Goal: Information Seeking & Learning: Check status

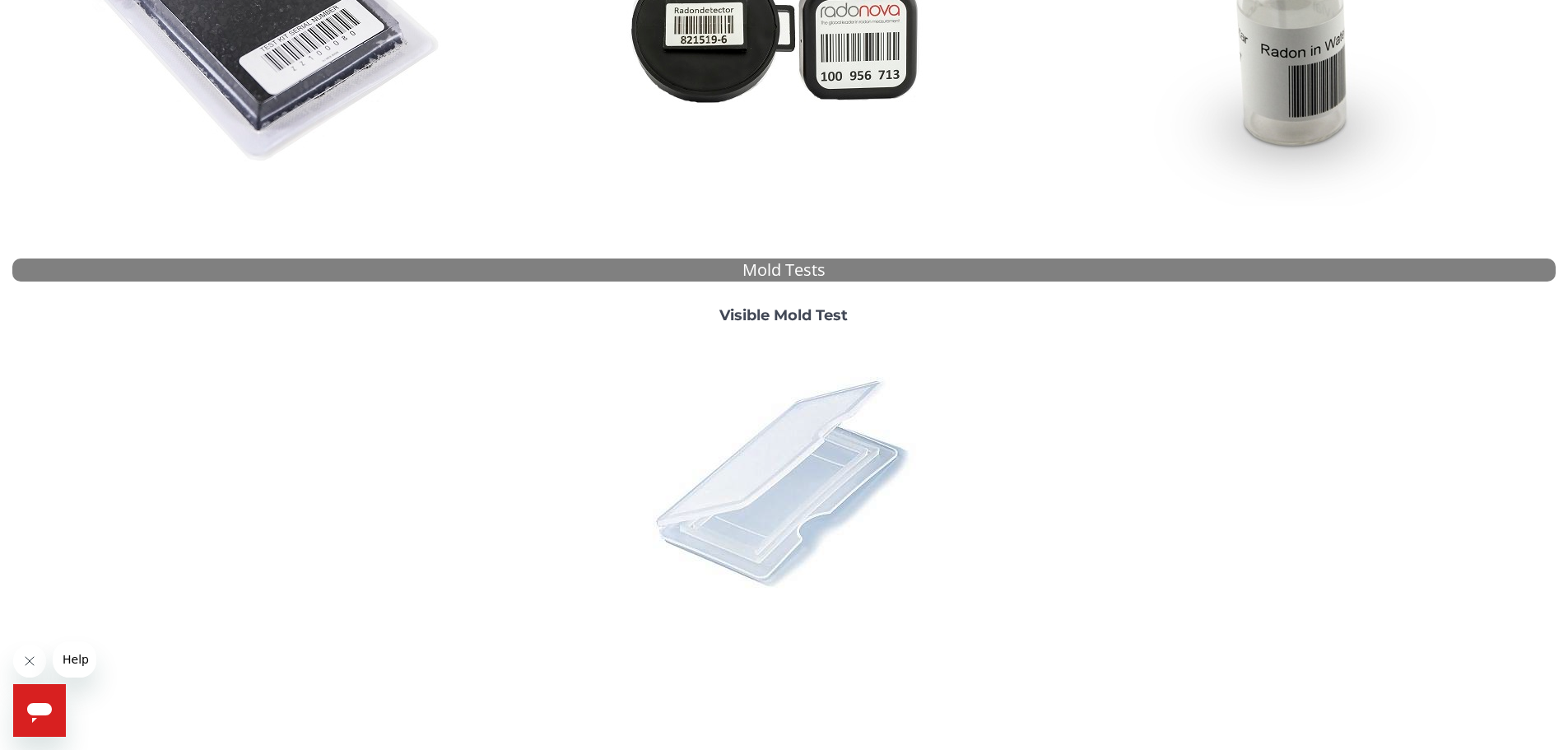
scroll to position [453, 0]
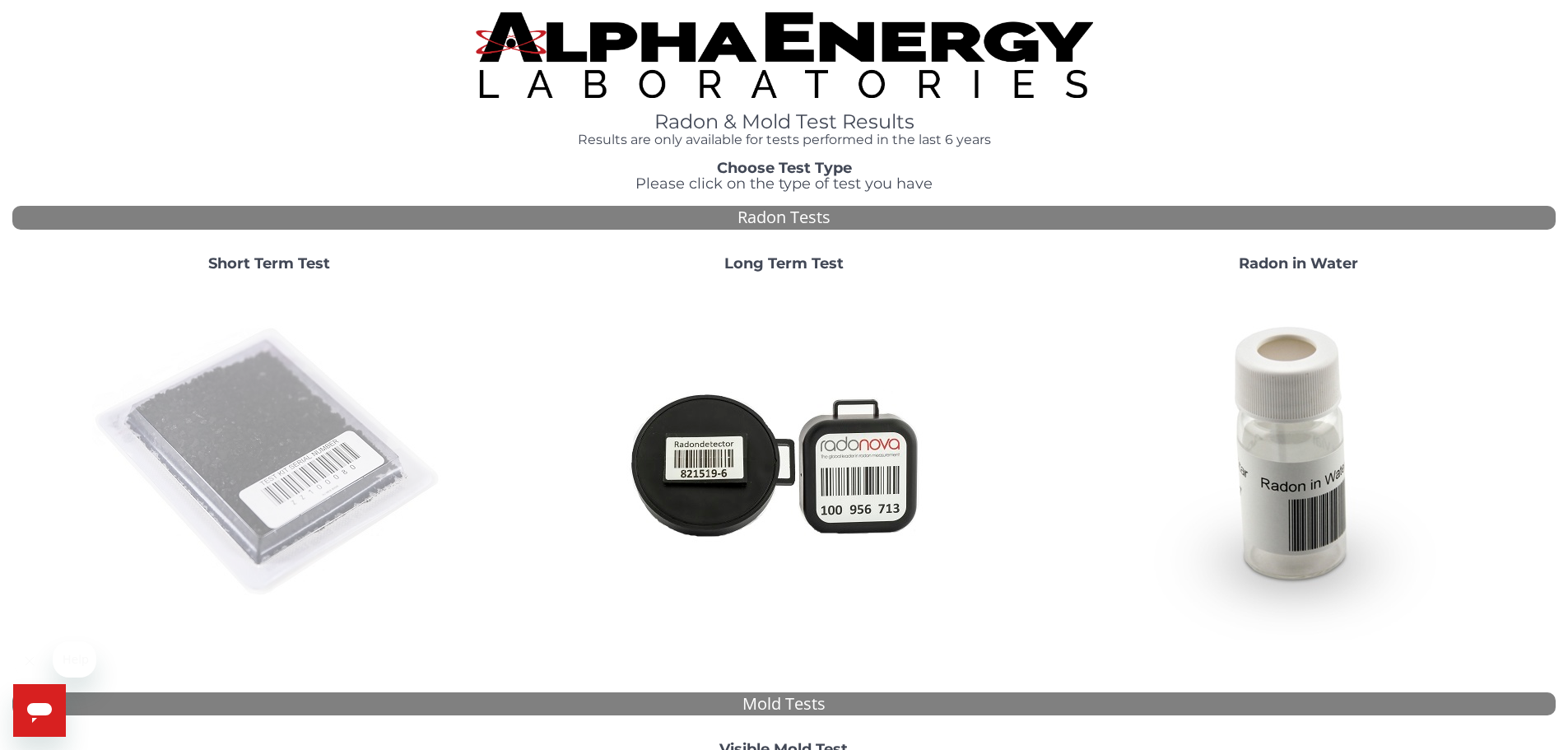
click at [283, 379] on img at bounding box center [269, 462] width 354 height 354
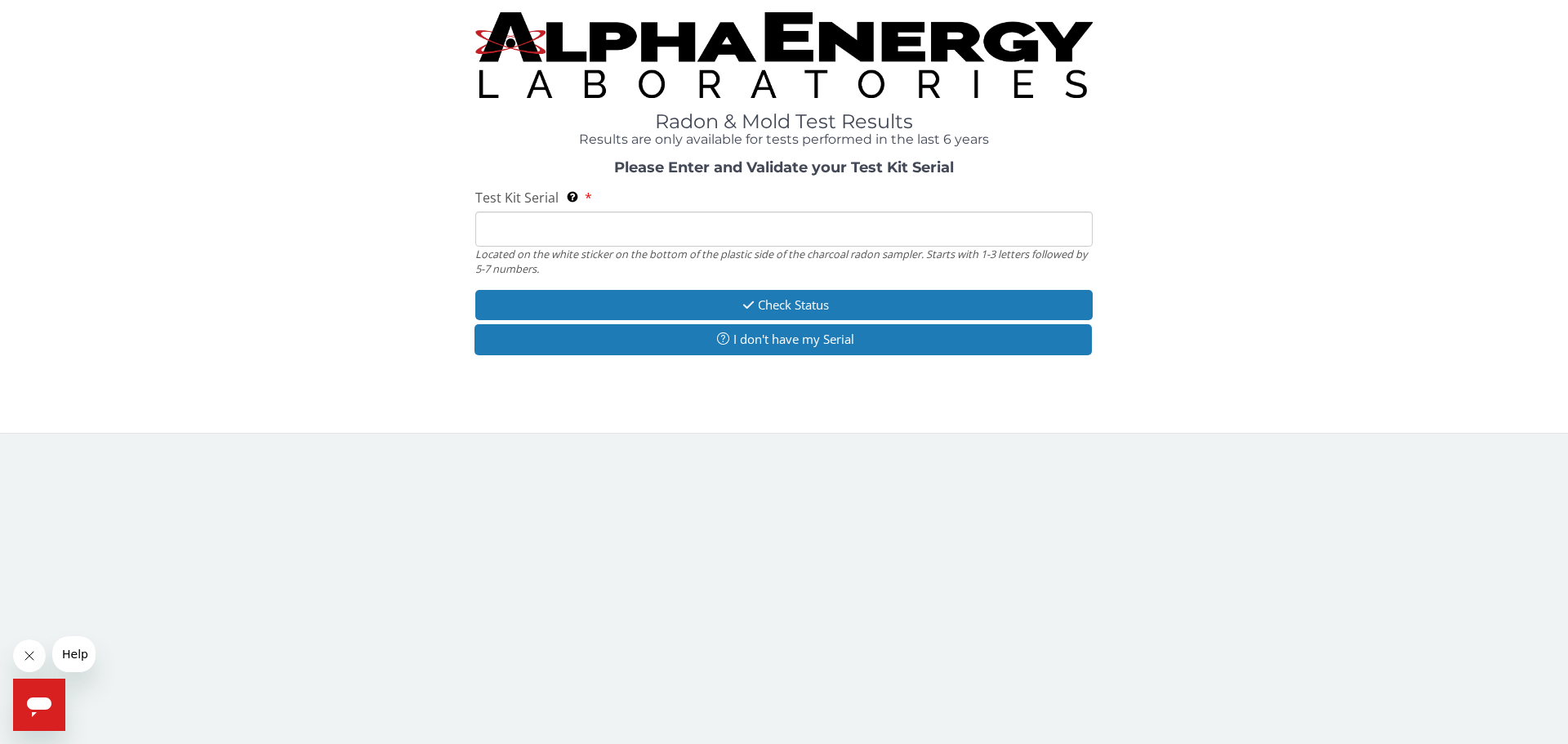
click at [619, 237] on input "Test Kit Serial Located on the white sticker on the bottom of the plastic side …" at bounding box center [783, 229] width 617 height 35
type input "ML137201"
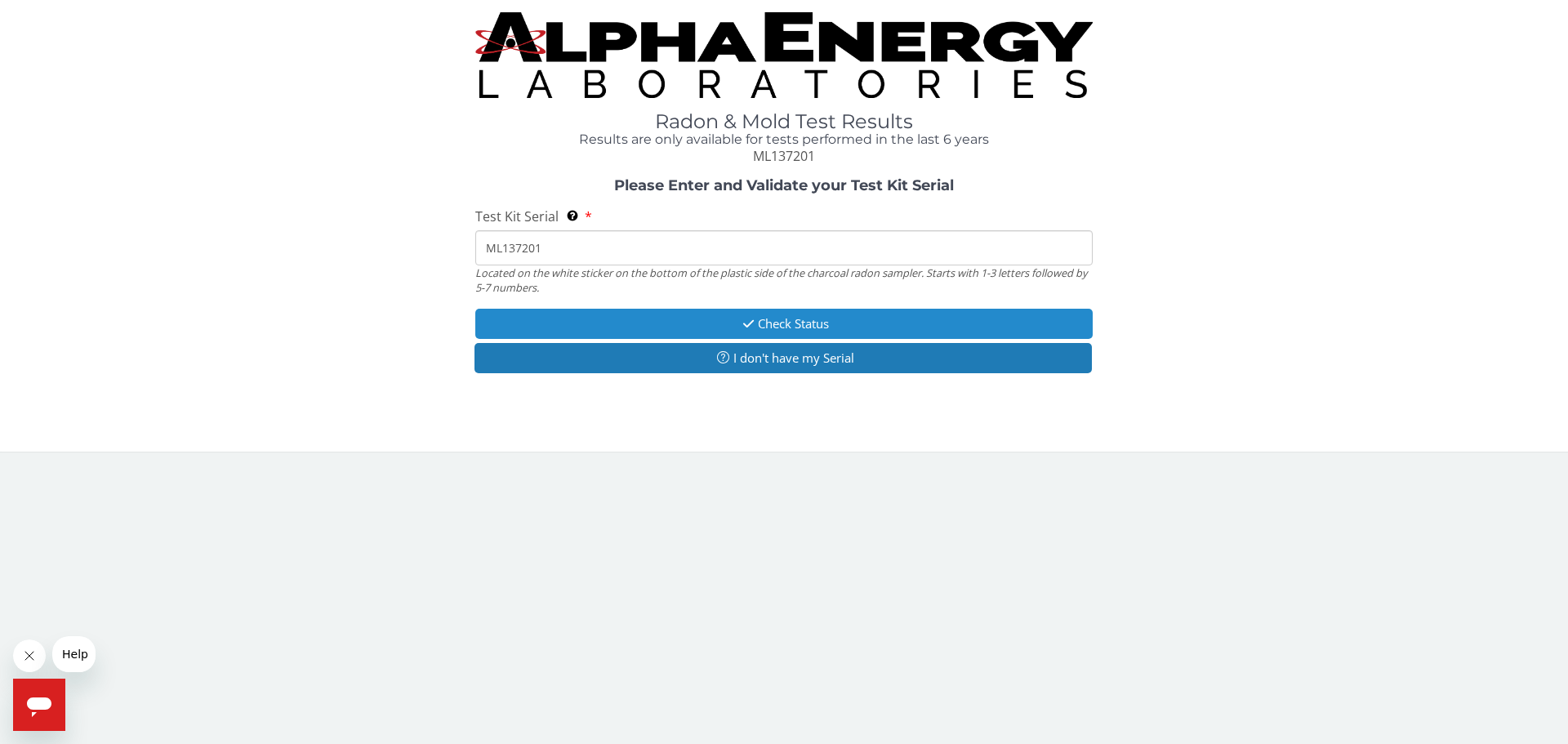
click at [818, 327] on button "Check Status" at bounding box center [783, 323] width 617 height 30
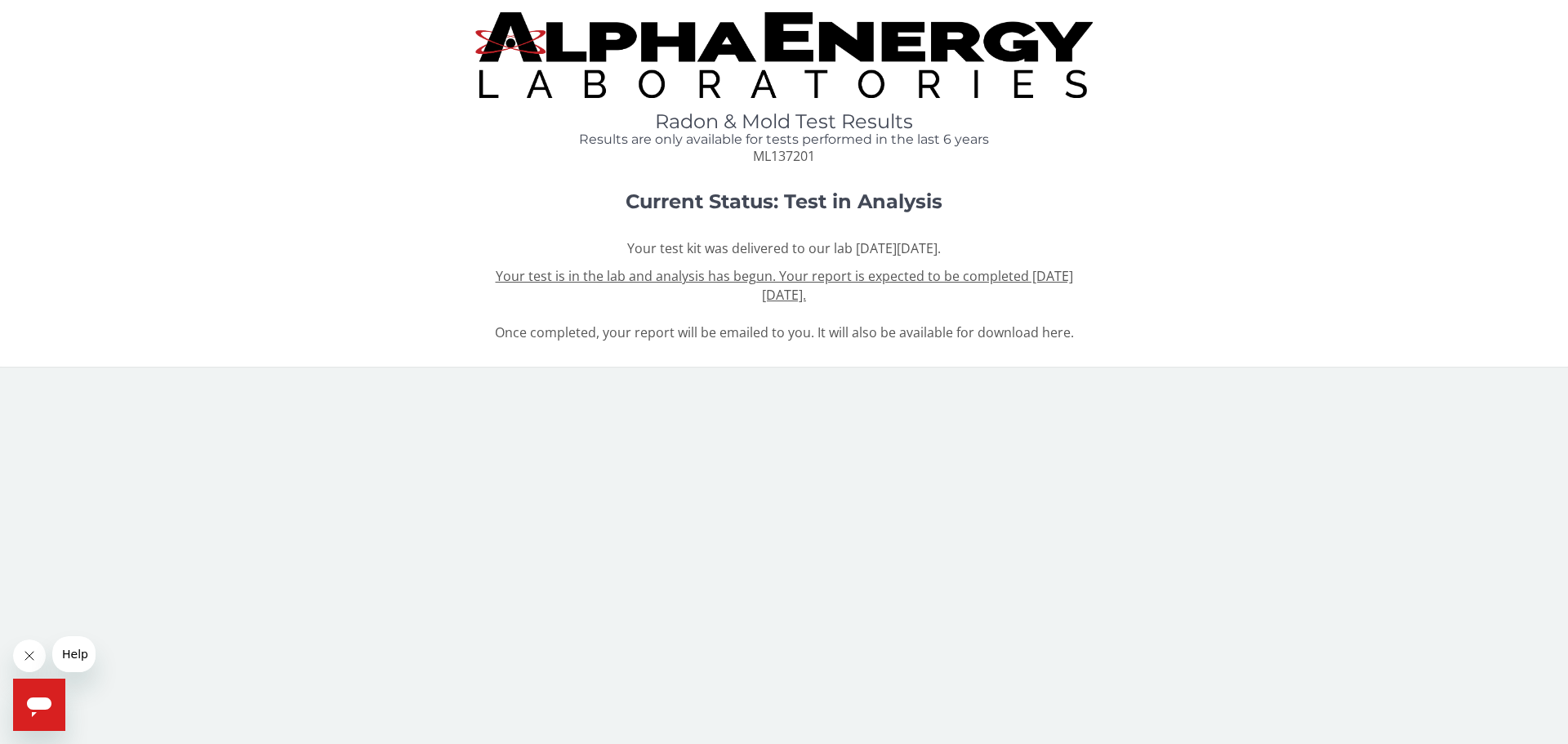
click at [686, 28] on img at bounding box center [783, 55] width 617 height 86
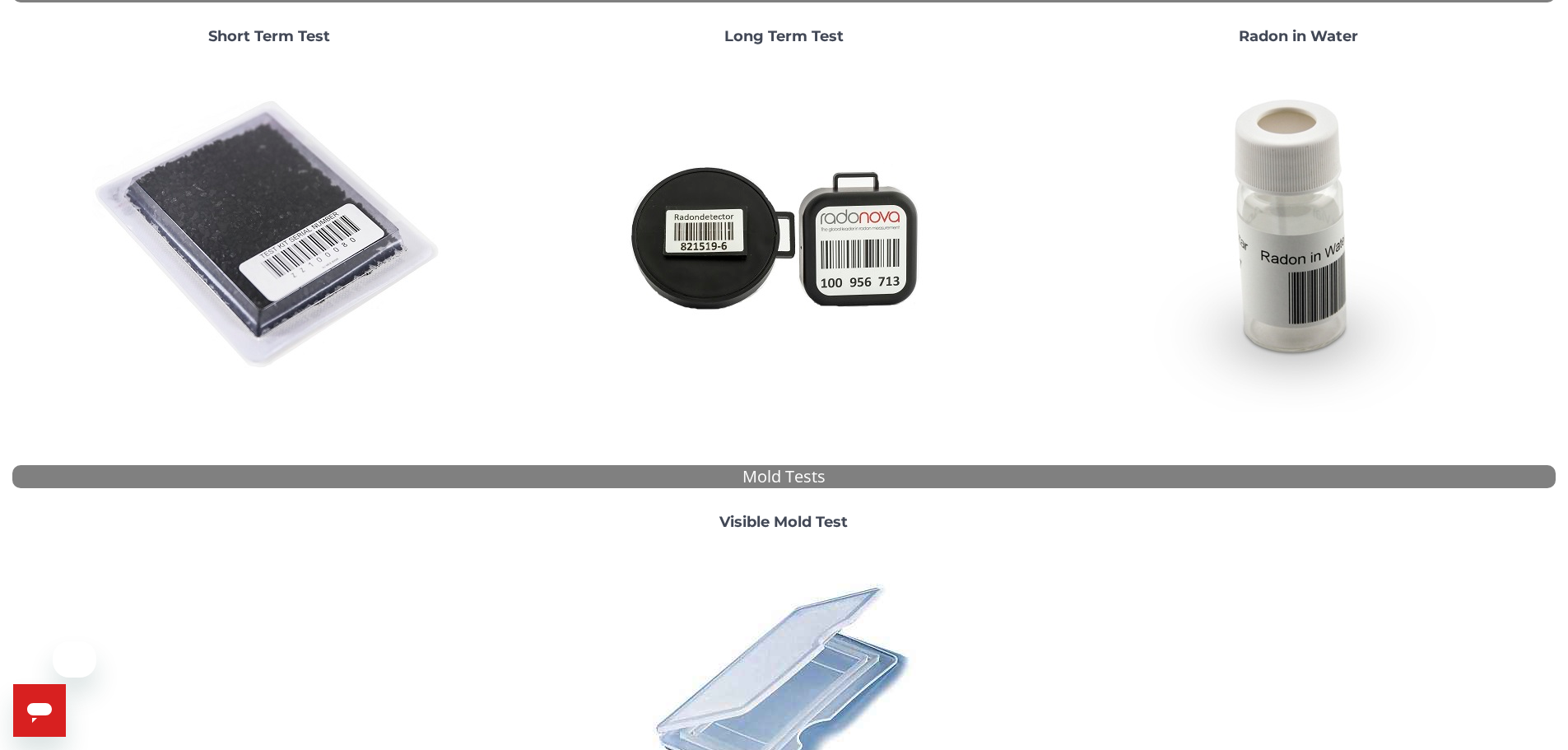
scroll to position [453, 0]
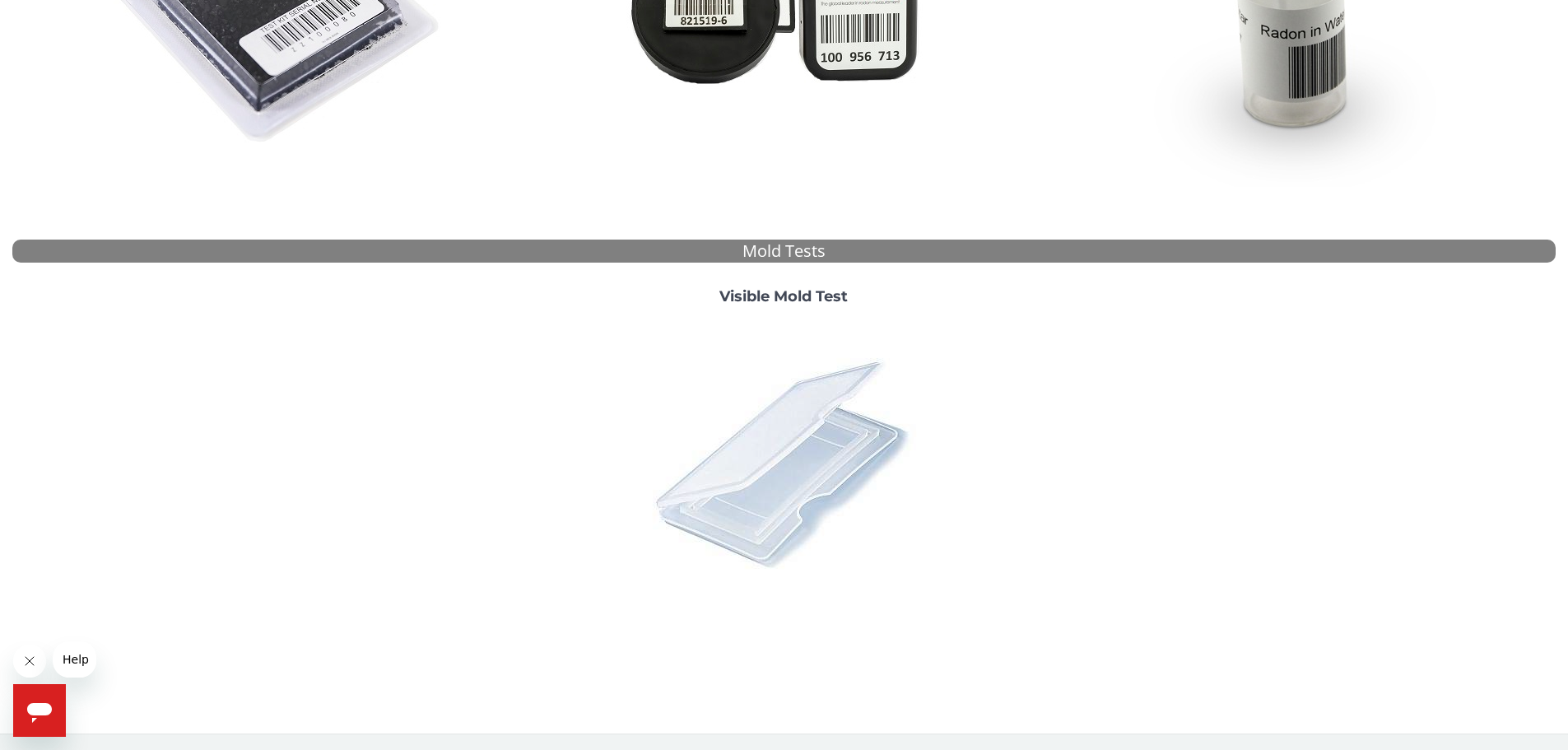
click at [767, 475] on img at bounding box center [783, 462] width 288 height 288
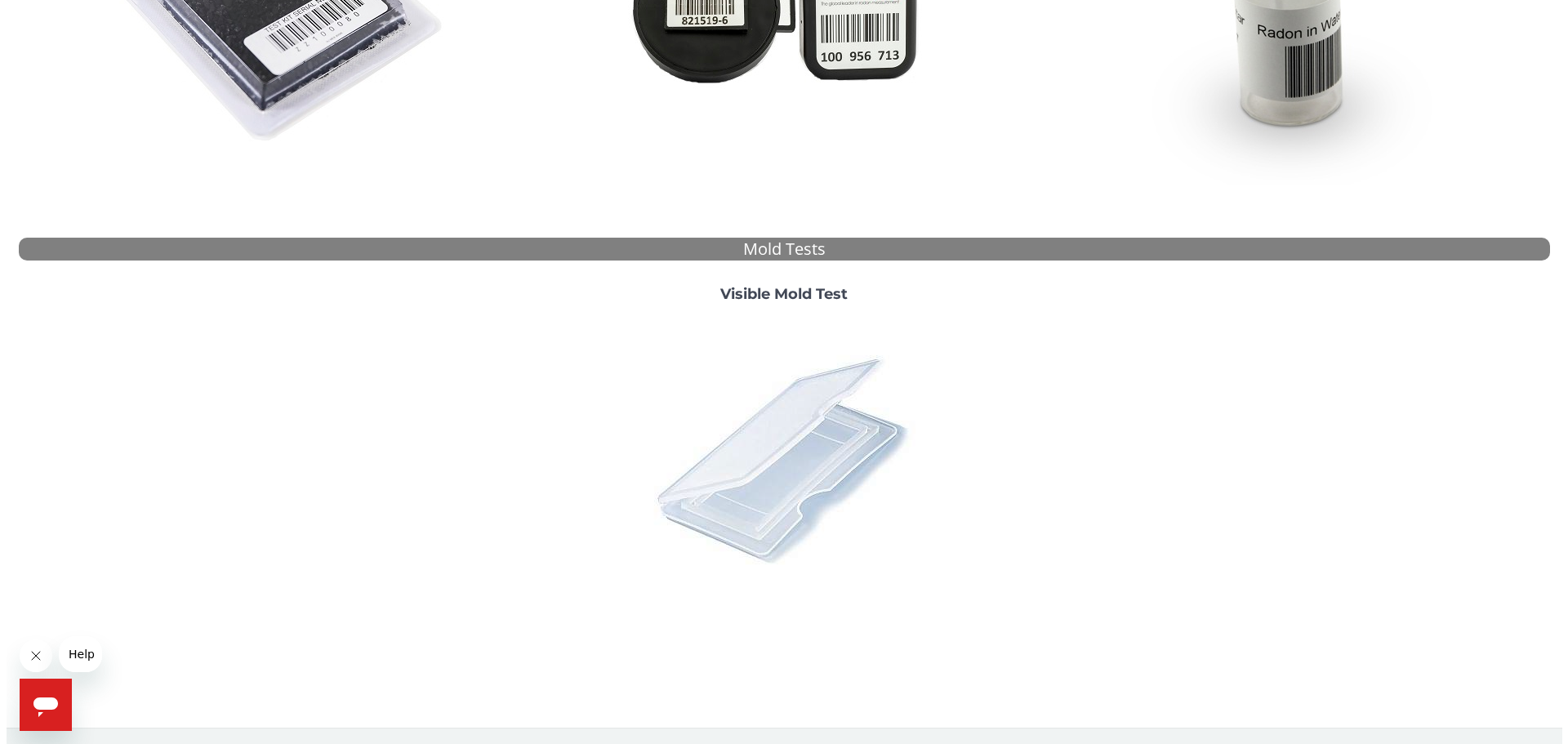
scroll to position [0, 0]
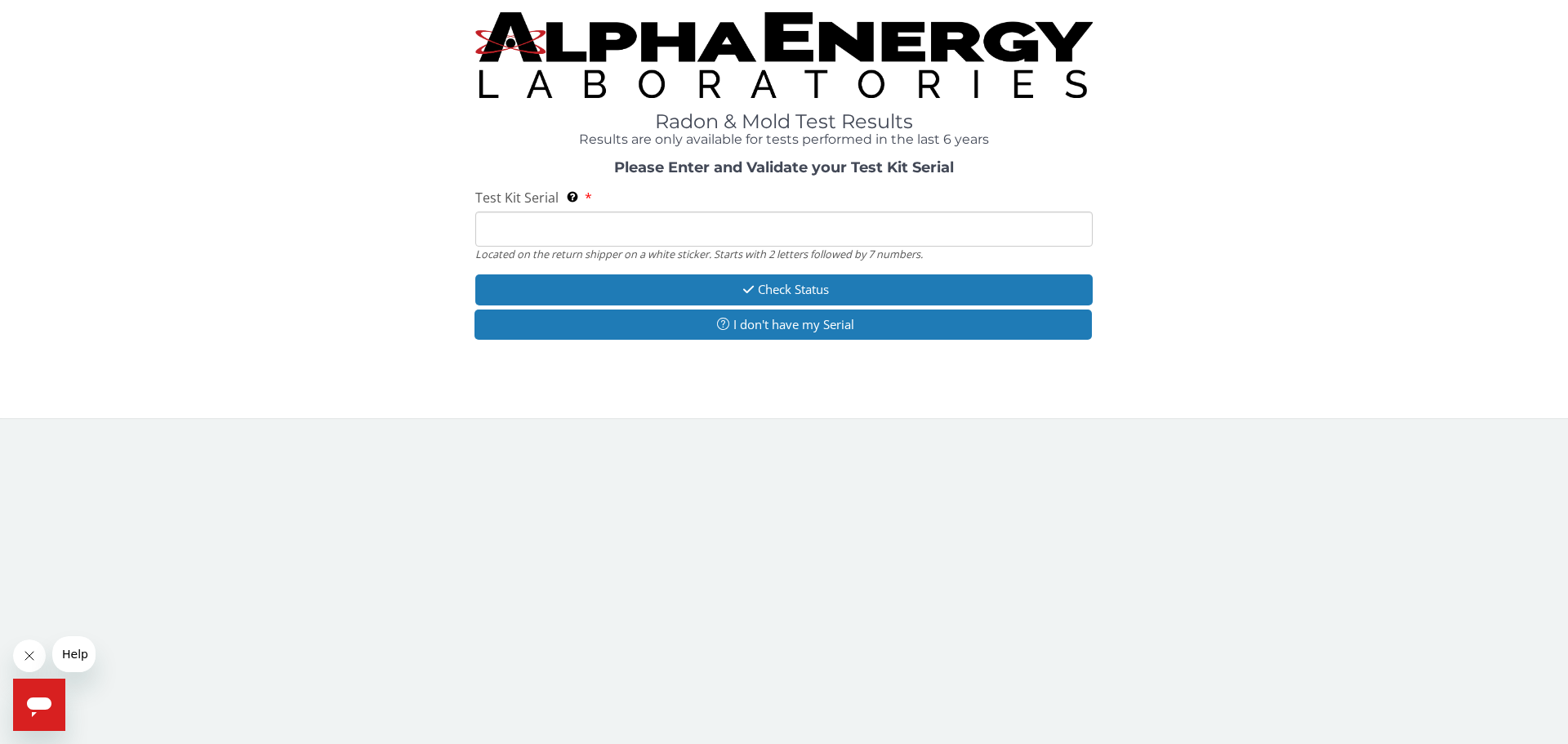
click at [695, 231] on input "Test Kit Serial Located on the return shipper on a white sticker. Starts with 2…" at bounding box center [783, 229] width 617 height 35
click at [639, 229] on input "Test Kit Serial Located on the return shipper on a white sticker. Starts with 2…" at bounding box center [783, 229] width 617 height 35
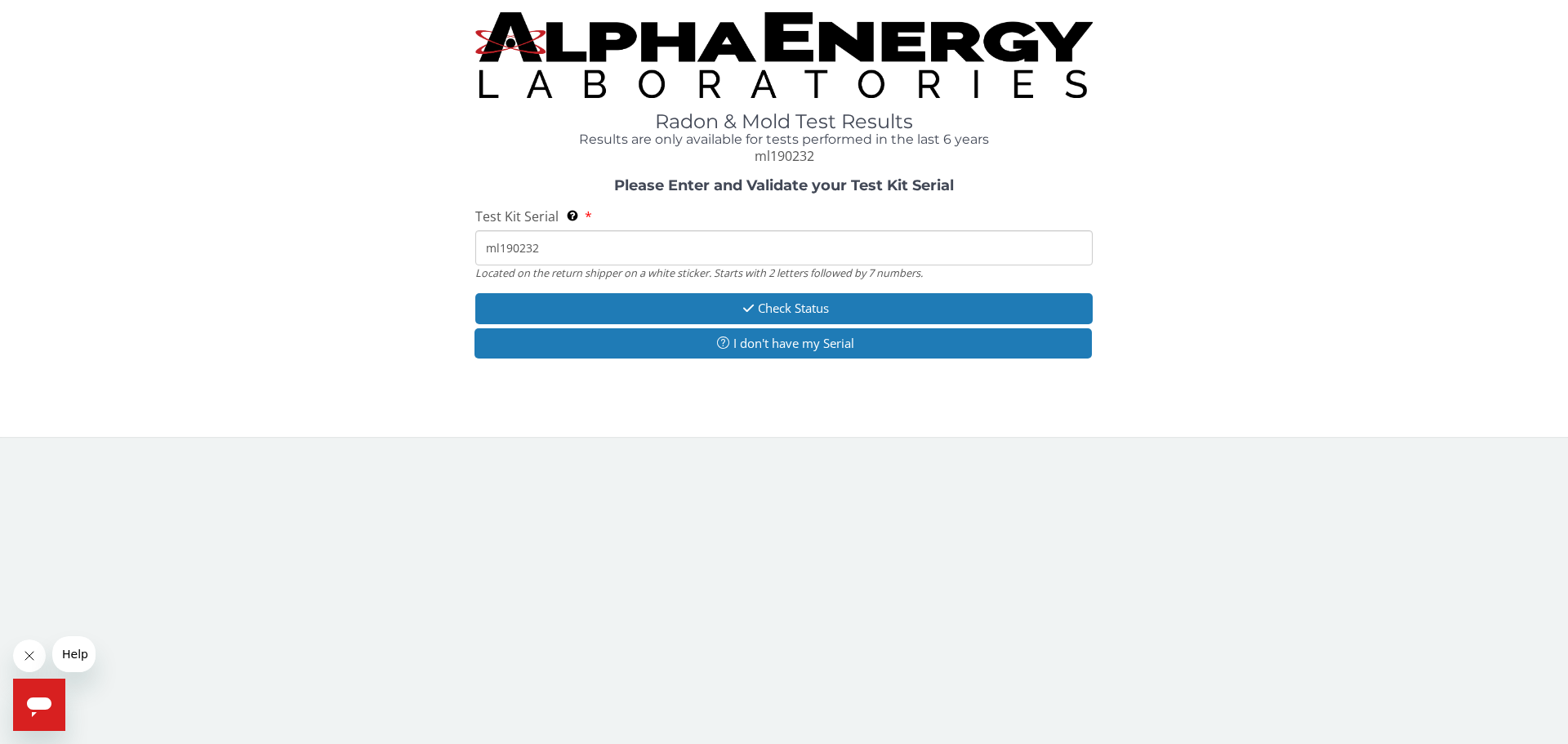
type input "ml190232"
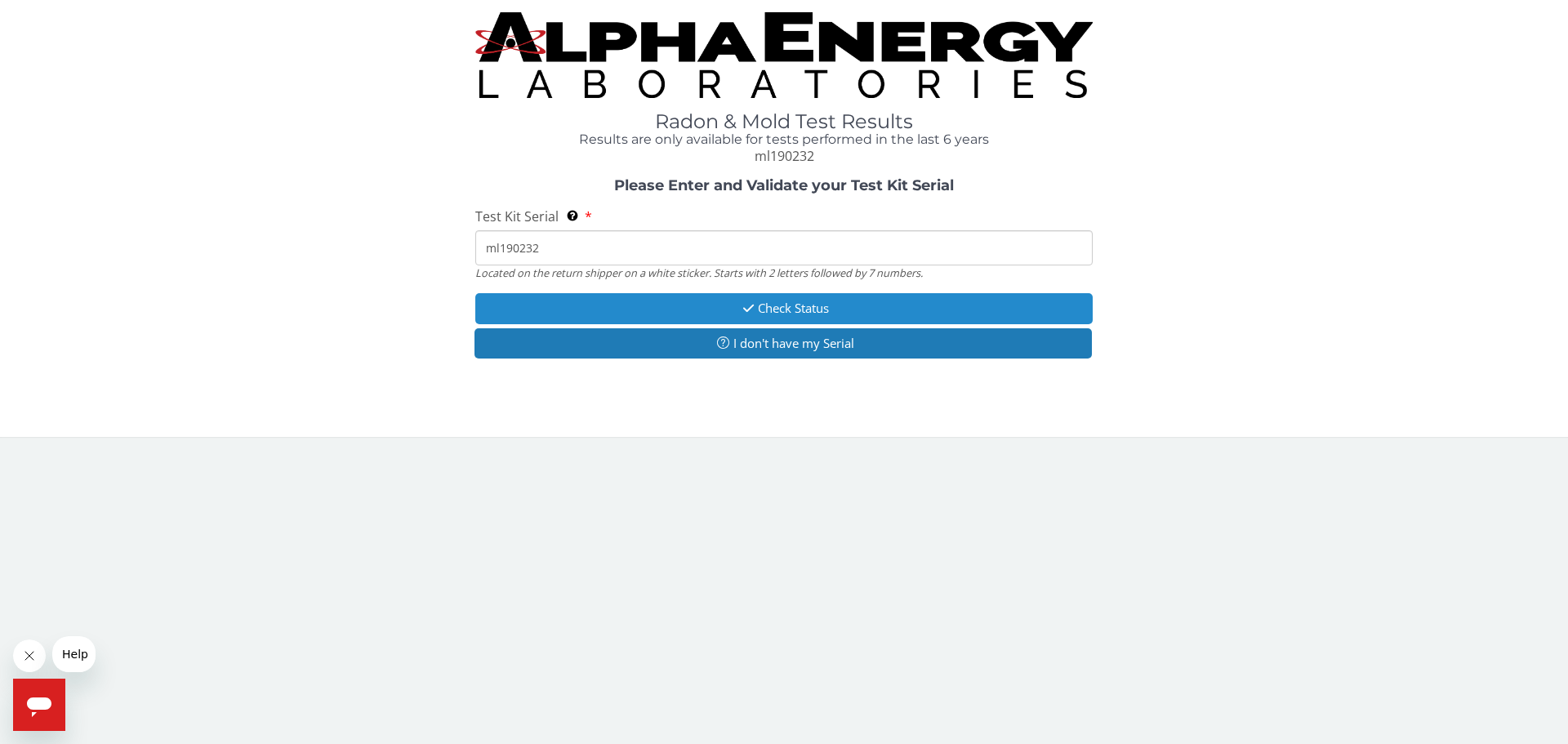
click at [809, 301] on button "Check Status" at bounding box center [783, 308] width 617 height 30
